Goal: Complete application form

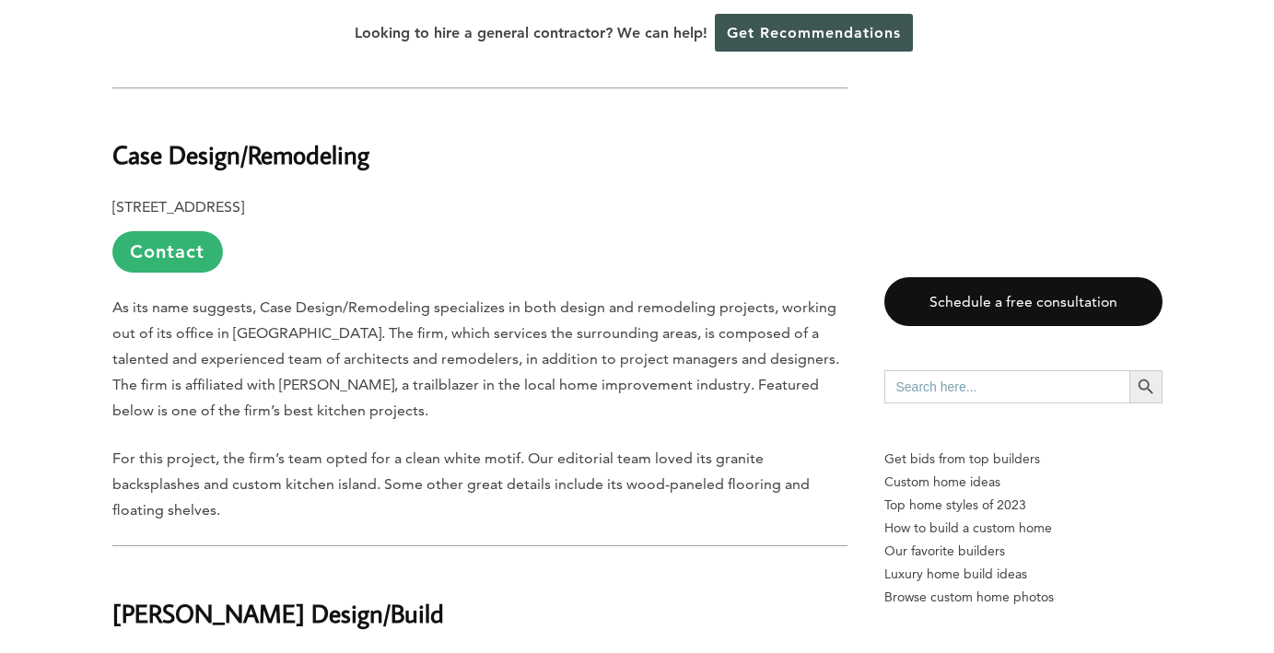
scroll to position [1094, 0]
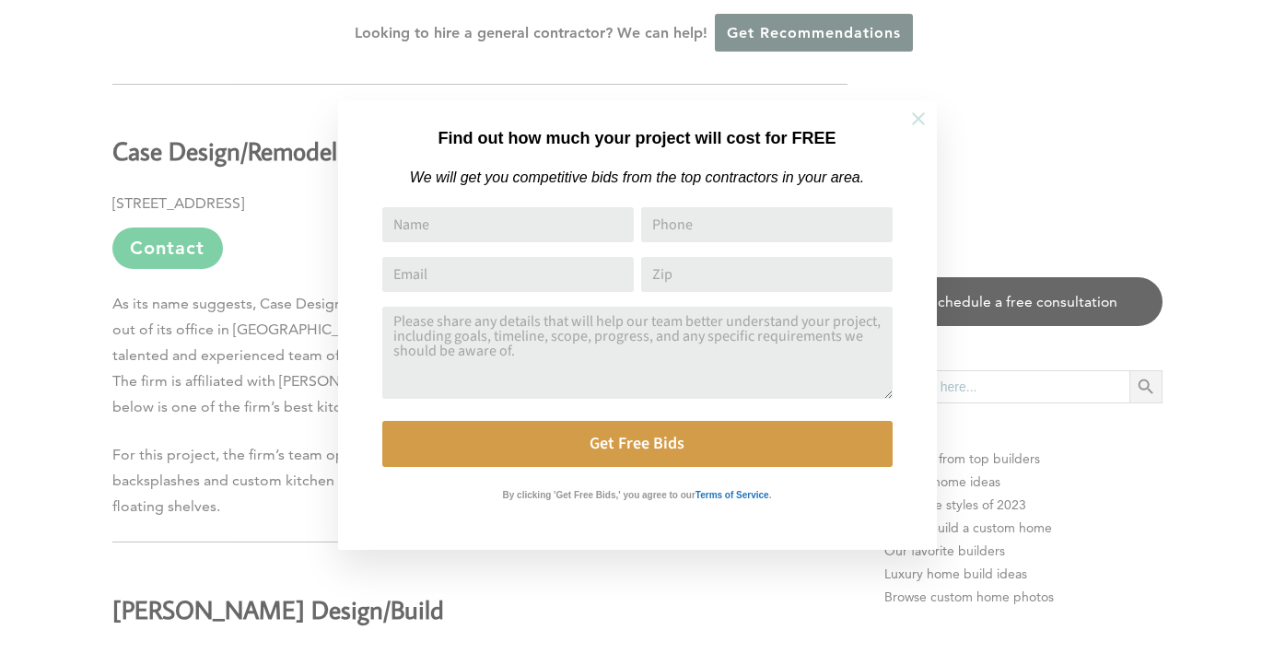
click at [924, 116] on icon at bounding box center [918, 119] width 20 height 20
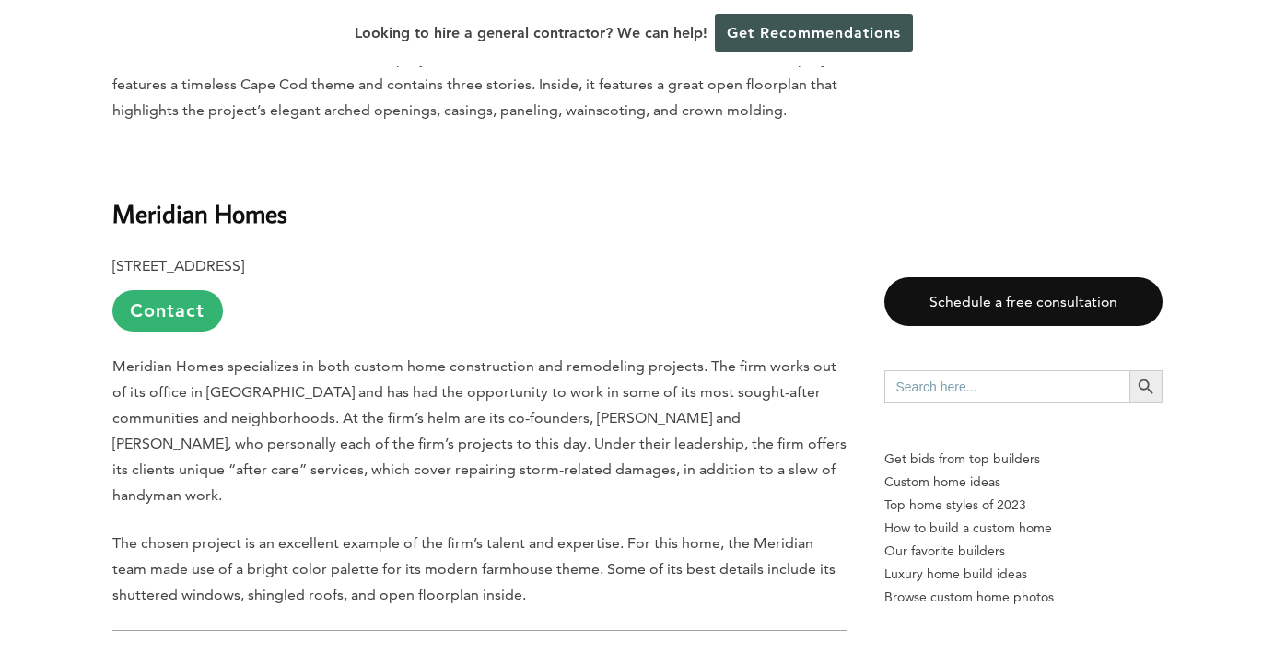
scroll to position [2008, 0]
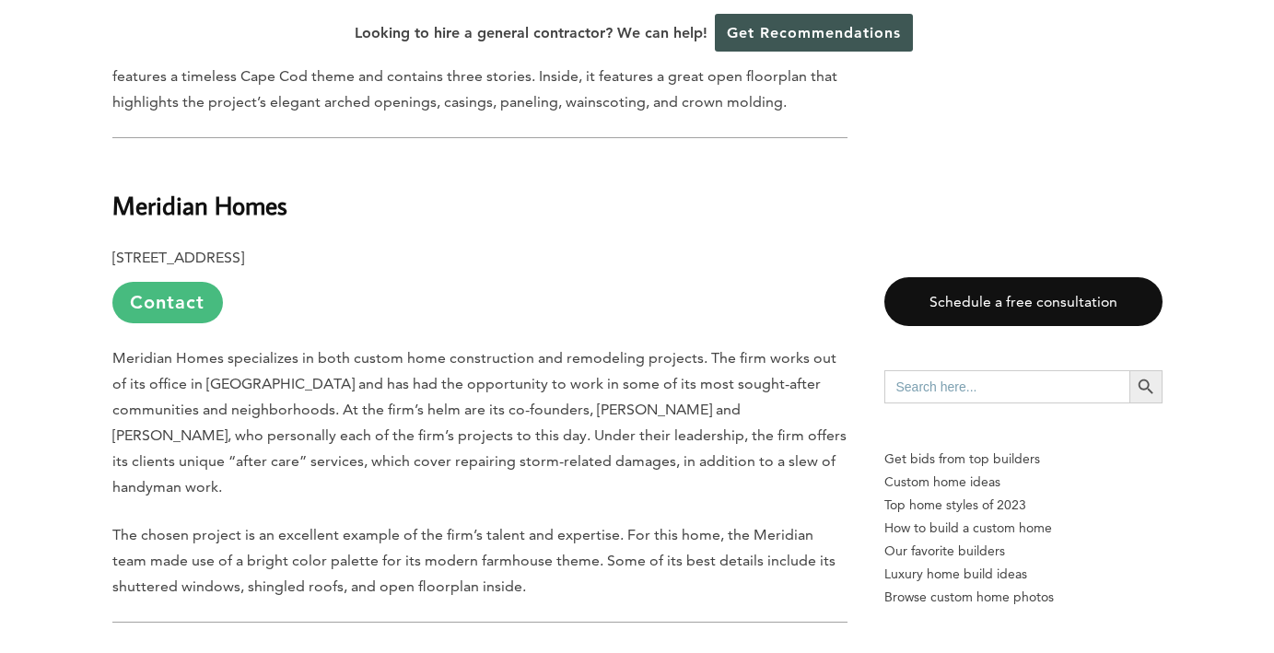
click at [163, 282] on link "Contact" at bounding box center [167, 302] width 111 height 41
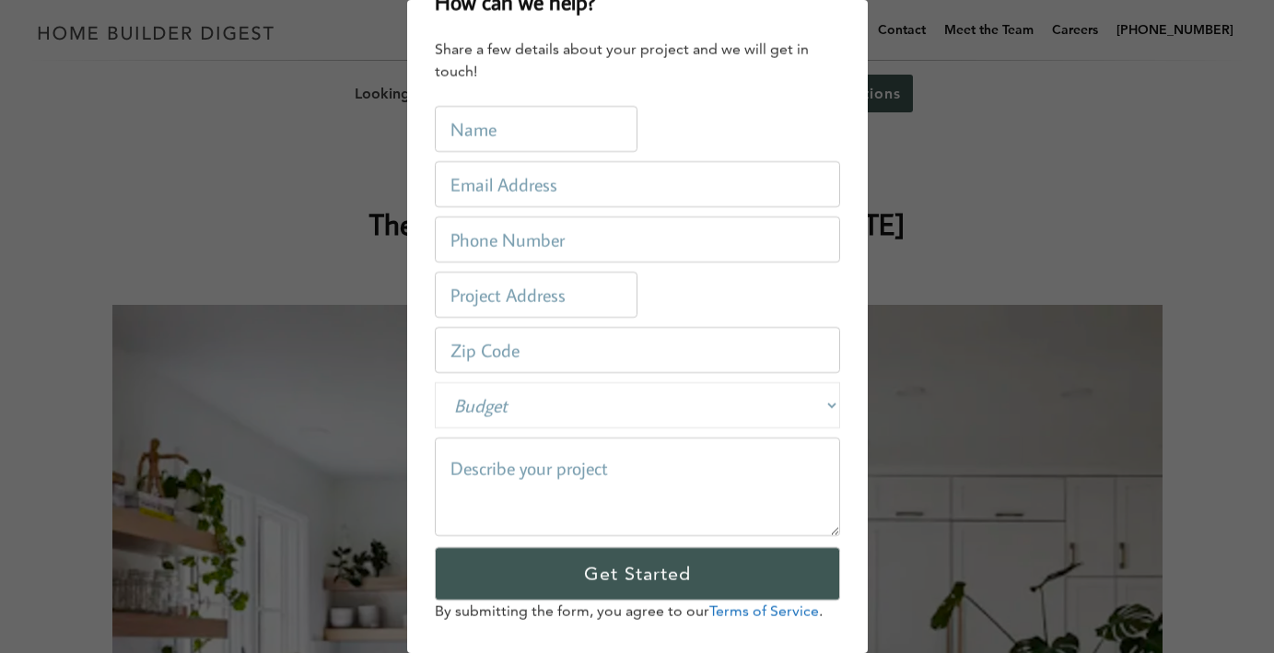
scroll to position [0, 0]
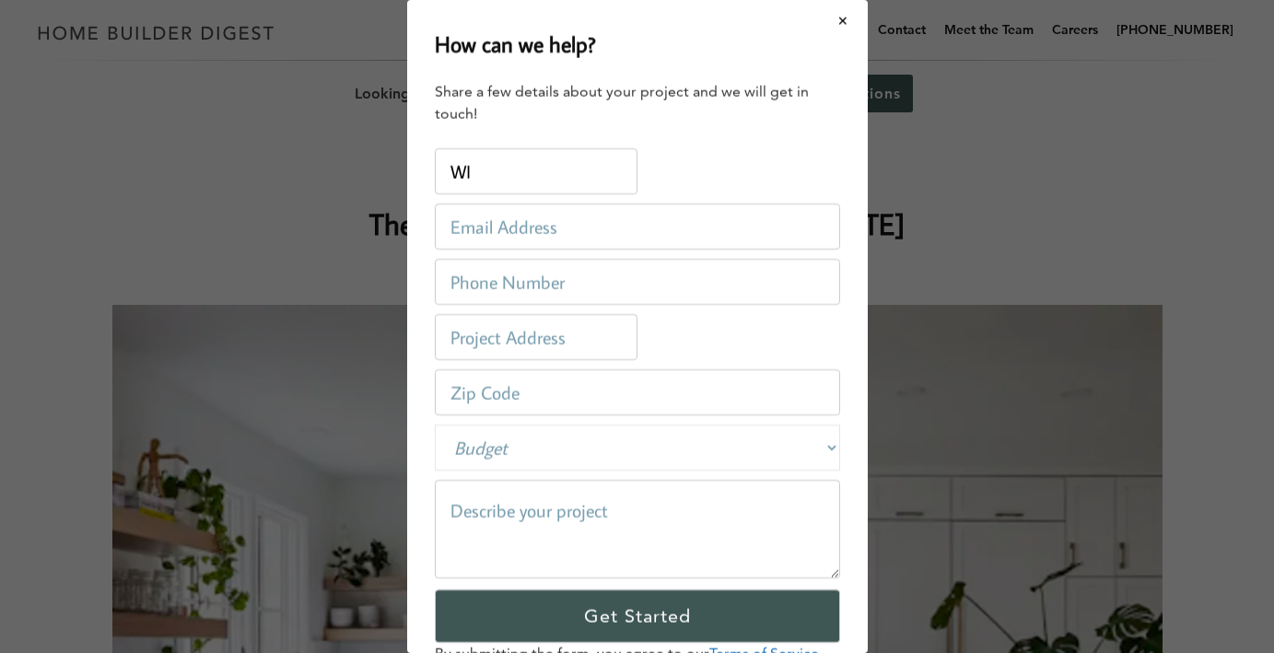
type input "Winnais [PERSON_NAME]"
type input "[EMAIL_ADDRESS][DOMAIN_NAME]"
type input "2408874005"
type input "[STREET_ADDRESS][PERSON_NAME][PERSON_NAME]"
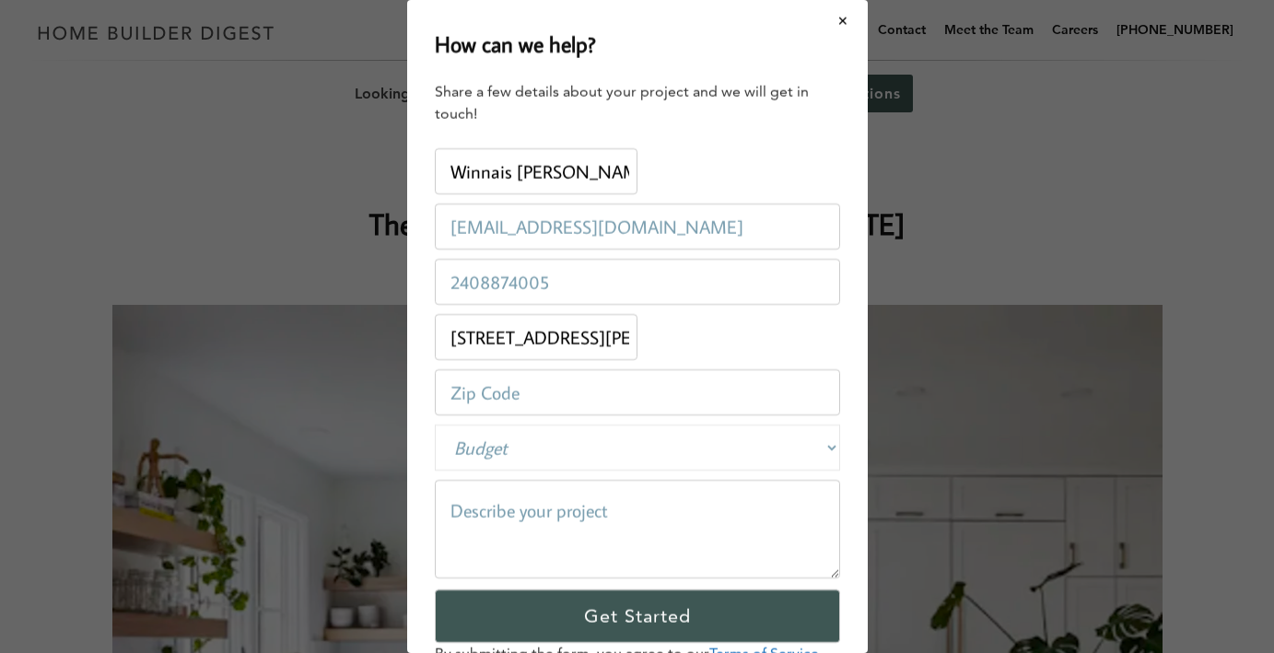
type input "21144"
click at [572, 454] on select "Budget Less than $100,000 $100,000-$250,000 $250,000-$500,000 $500,000-$1 Milli…" at bounding box center [637, 448] width 405 height 46
select select "500000-1000000"
click at [435, 425] on select "Budget Less than $100,000 $100,000-$250,000 $250,000-$500,000 $500,000-$1 Milli…" at bounding box center [637, 448] width 405 height 46
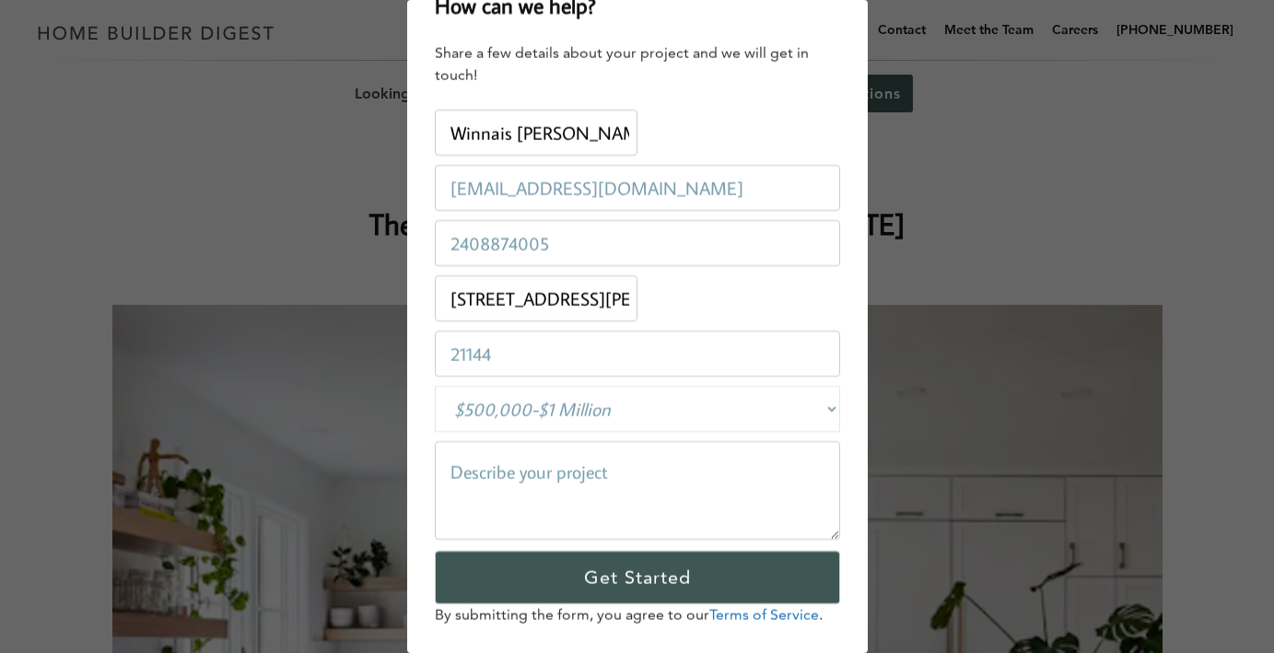
scroll to position [68, 0]
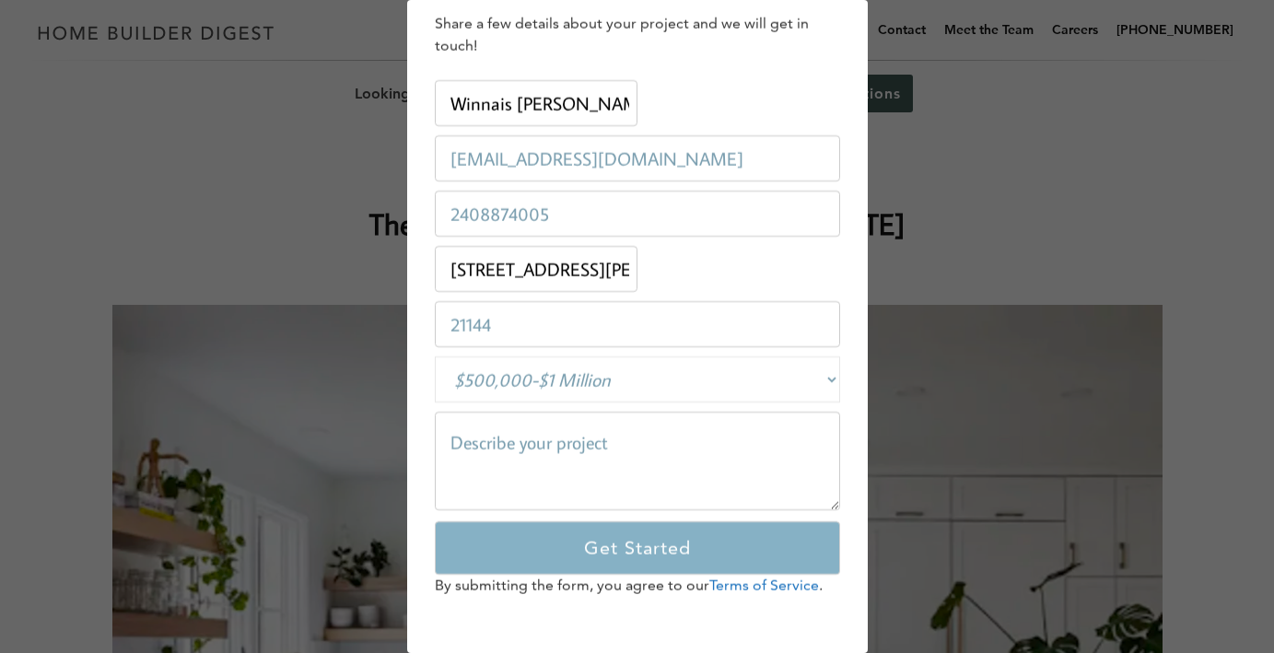
click at [643, 550] on input "Get Started" at bounding box center [637, 547] width 405 height 53
type textarea "I'm an agent and looking for general contractor for my client who wants to buil…"
click at [617, 553] on input "Get Started" at bounding box center [637, 547] width 405 height 53
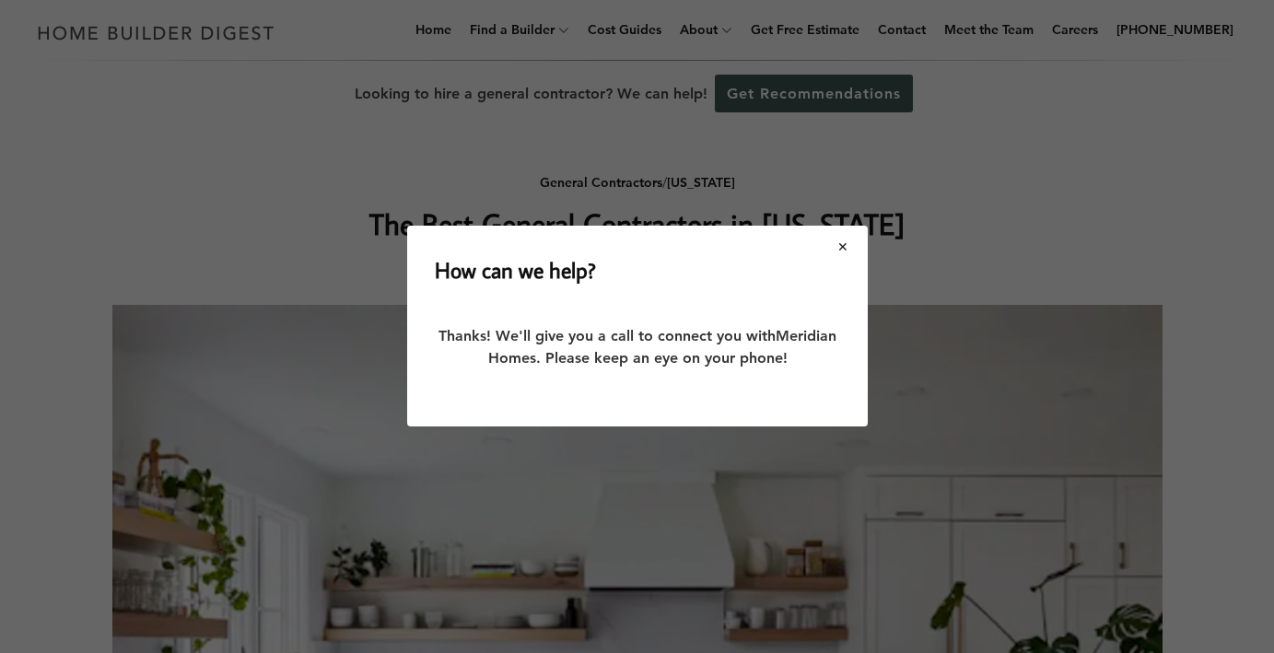
click at [841, 251] on button "Close modal" at bounding box center [843, 246] width 49 height 39
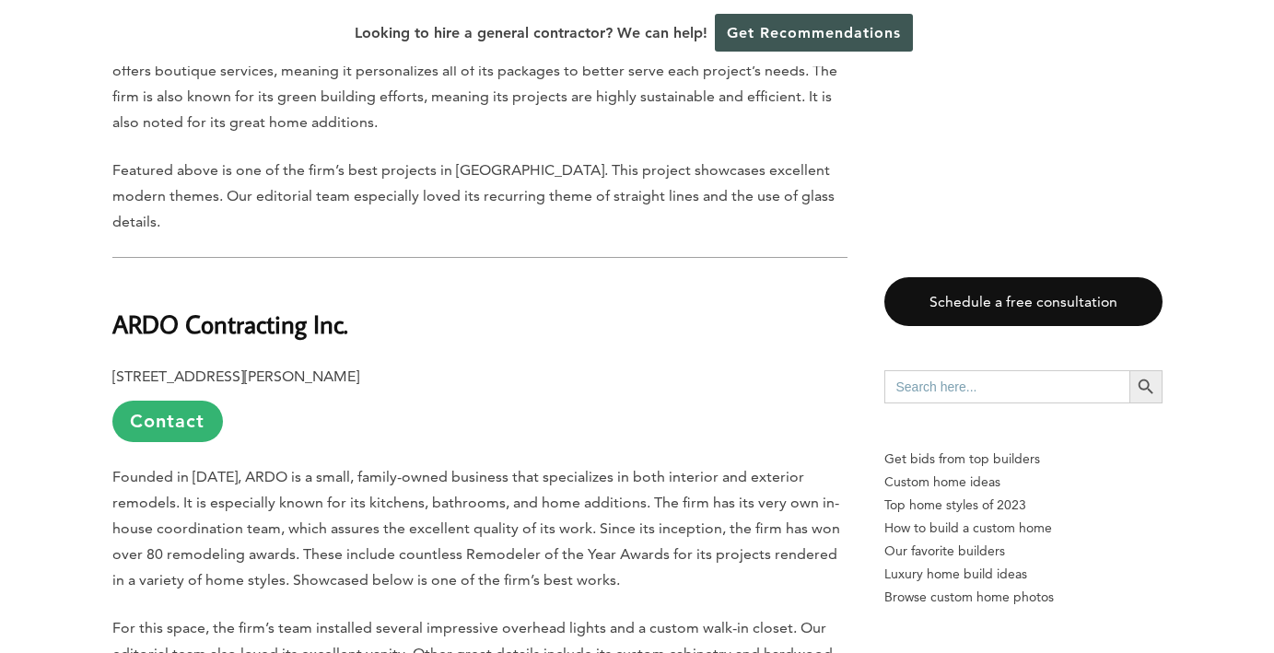
scroll to position [4312, 0]
